Goal: Information Seeking & Learning: Find specific fact

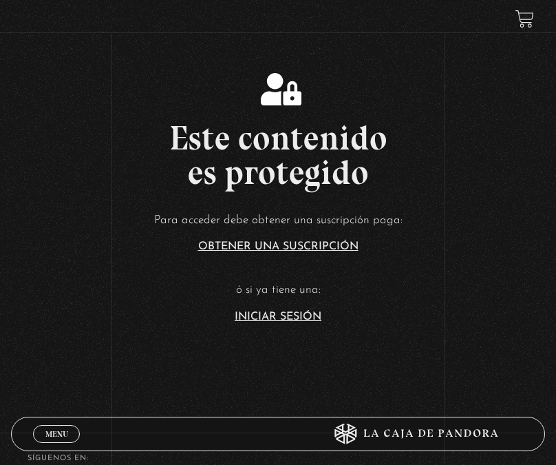
click at [287, 313] on link "Iniciar Sesión" at bounding box center [278, 316] width 87 height 11
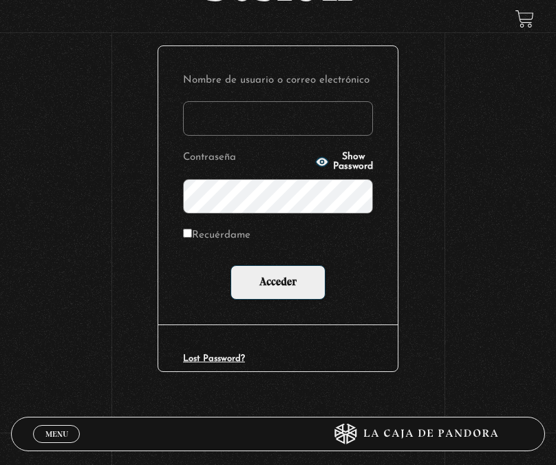
scroll to position [138, 0]
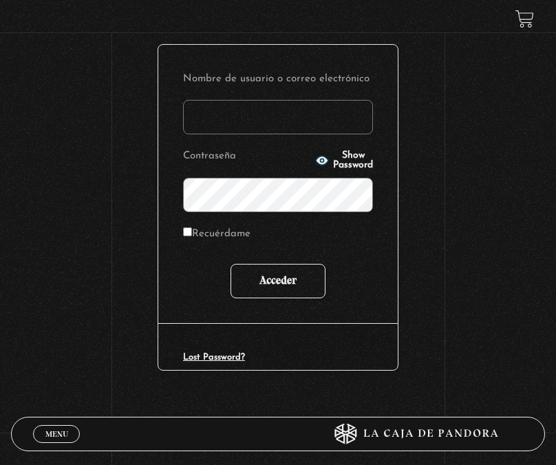
type input "[EMAIL_ADDRESS][DOMAIN_NAME]"
click at [275, 278] on input "Acceder" at bounding box center [278, 281] width 95 height 34
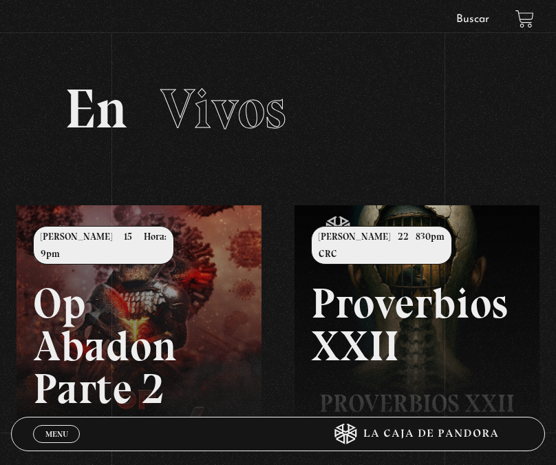
click at [485, 17] on link "Buscar" at bounding box center [472, 19] width 33 height 11
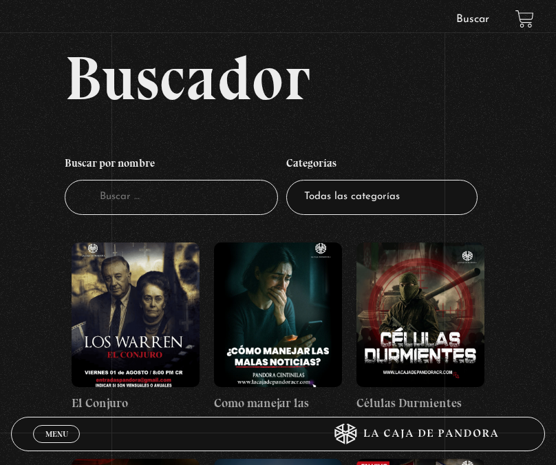
click at [192, 209] on input "Buscador" at bounding box center [171, 197] width 213 height 35
type input "midso"
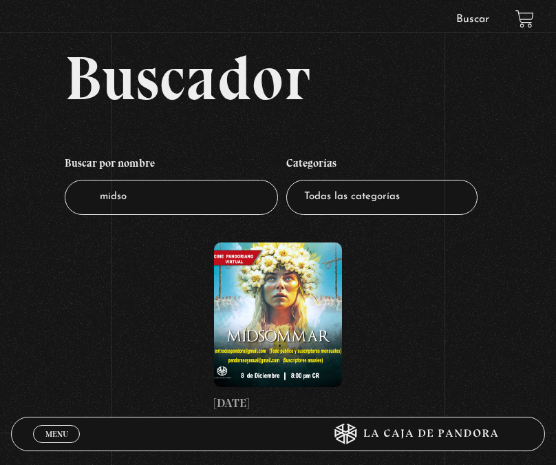
click at [283, 312] on figure at bounding box center [278, 314] width 128 height 145
